Goal: Task Accomplishment & Management: Manage account settings

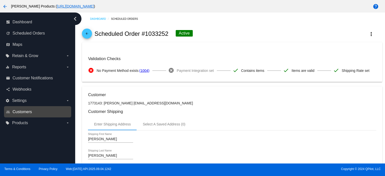
click at [21, 113] on span "Customers" at bounding box center [22, 112] width 19 height 5
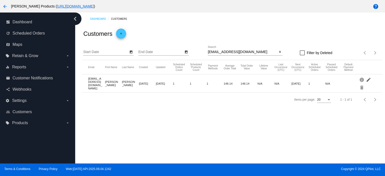
click at [369, 80] on mat-icon "edit" at bounding box center [369, 80] width 6 height 8
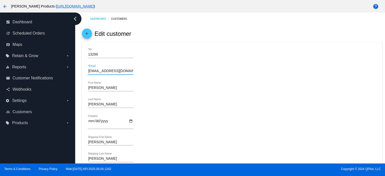
scroll to position [0, 5]
drag, startPoint x: 88, startPoint y: 71, endPoint x: 150, endPoint y: 73, distance: 61.3
click at [150, 73] on div "lucasjamesmartinez@gmail.com *Email" at bounding box center [232, 72] width 288 height 14
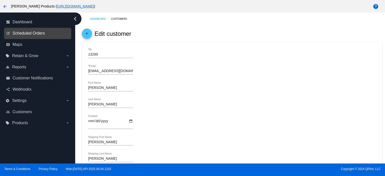
click at [28, 34] on span "Scheduled Orders" at bounding box center [29, 33] width 32 height 5
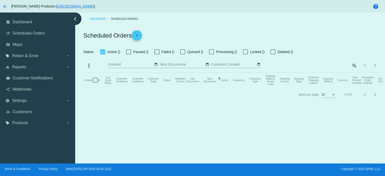
checkbox input "true"
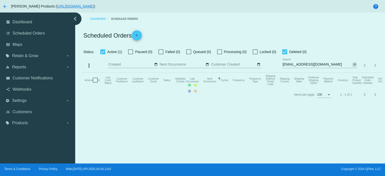
click at [355, 64] on mat-icon "close" at bounding box center [355, 65] width 4 height 4
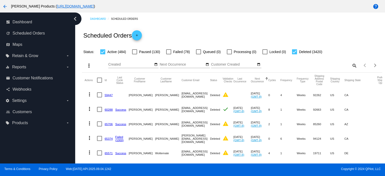
click at [352, 66] on mat-icon "search" at bounding box center [355, 66] width 6 height 8
click at [296, 66] on input "Search" at bounding box center [320, 65] width 75 height 4
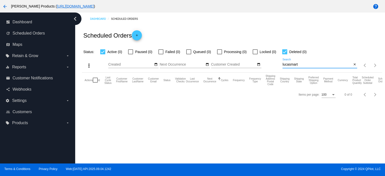
drag, startPoint x: 302, startPoint y: 64, endPoint x: 272, endPoint y: 66, distance: 30.7
click at [272, 66] on div "more_vert Sep Jan Feb Mar Apr 1" at bounding box center [232, 64] width 300 height 18
paste input "jamesmartinez@gmail.com"
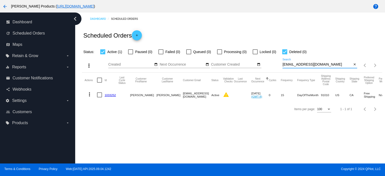
type input "[EMAIL_ADDRESS][DOMAIN_NAME]"
click at [109, 94] on link "1033252" at bounding box center [110, 95] width 11 height 3
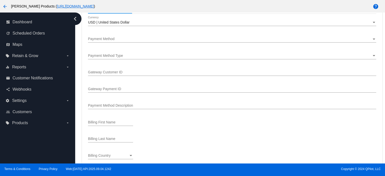
scroll to position [468, 0]
click at [110, 35] on div "Payment Method Payment Method" at bounding box center [232, 37] width 288 height 10
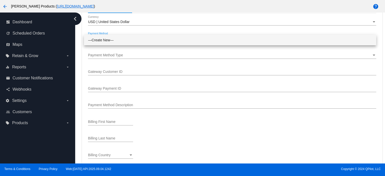
click at [108, 40] on span "—Create New—" at bounding box center [230, 40] width 285 height 11
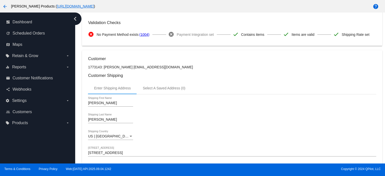
scroll to position [0, 0]
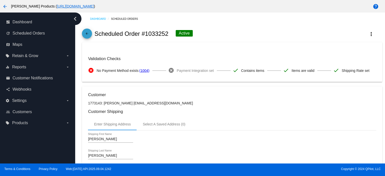
click at [87, 34] on mat-icon "arrow_back" at bounding box center [87, 35] width 6 height 6
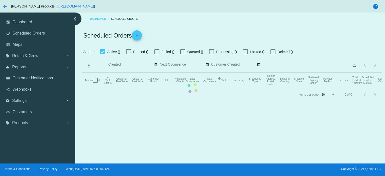
checkbox input "true"
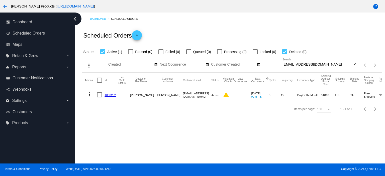
click at [109, 94] on link "1033252" at bounding box center [110, 95] width 11 height 3
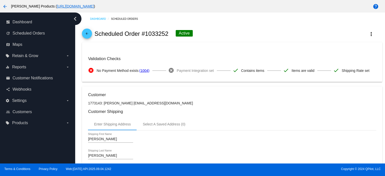
click at [92, 70] on mat-icon "cancel" at bounding box center [91, 71] width 6 height 6
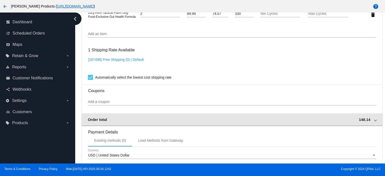
scroll to position [402, 0]
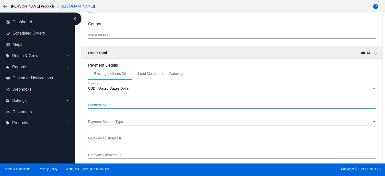
click at [117, 106] on div "Payment Method" at bounding box center [230, 105] width 284 height 4
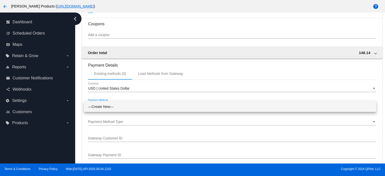
click at [117, 106] on span "—Create New—" at bounding box center [230, 107] width 285 height 11
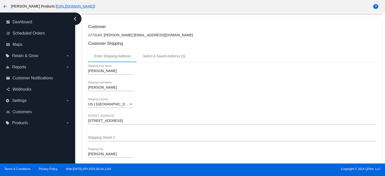
scroll to position [33, 0]
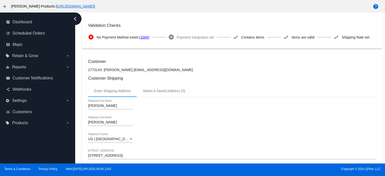
drag, startPoint x: 128, startPoint y: 69, endPoint x: 180, endPoint y: 69, distance: 51.4
click at [180, 69] on p "1773143: [PERSON_NAME] [EMAIL_ADDRESS][DOMAIN_NAME]" at bounding box center [232, 70] width 288 height 4
copy p "[EMAIL_ADDRESS][DOMAIN_NAME]"
